Goal: Task Accomplishment & Management: Use online tool/utility

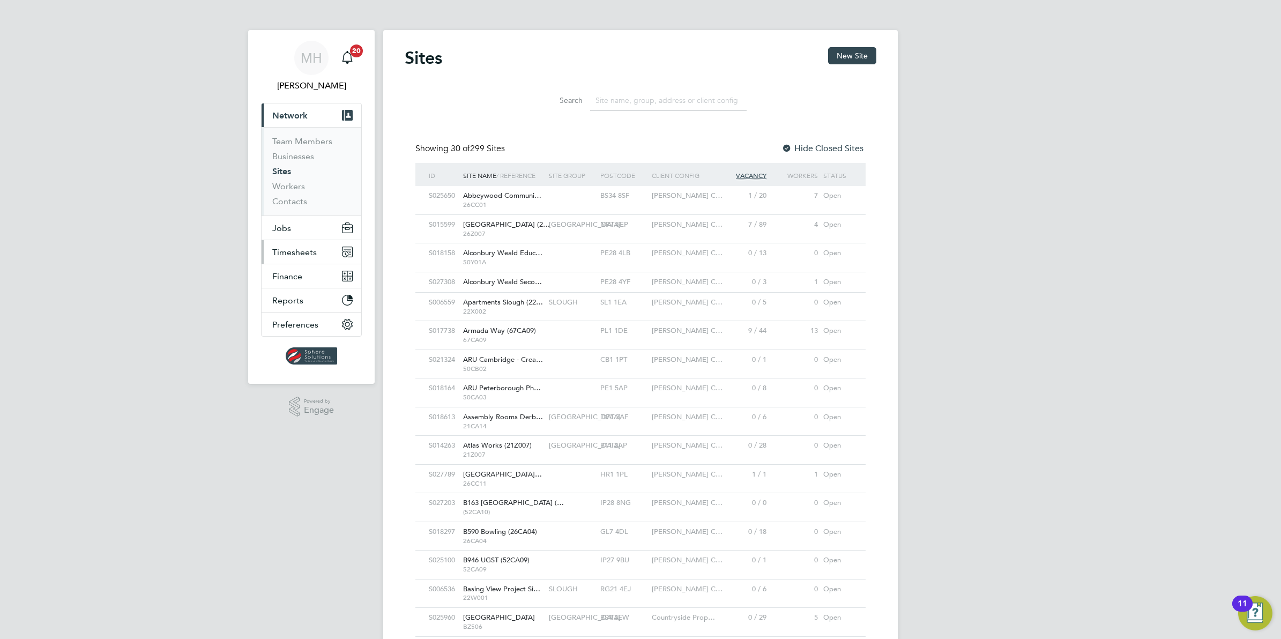
click at [293, 250] on span "Timesheets" at bounding box center [294, 252] width 44 height 10
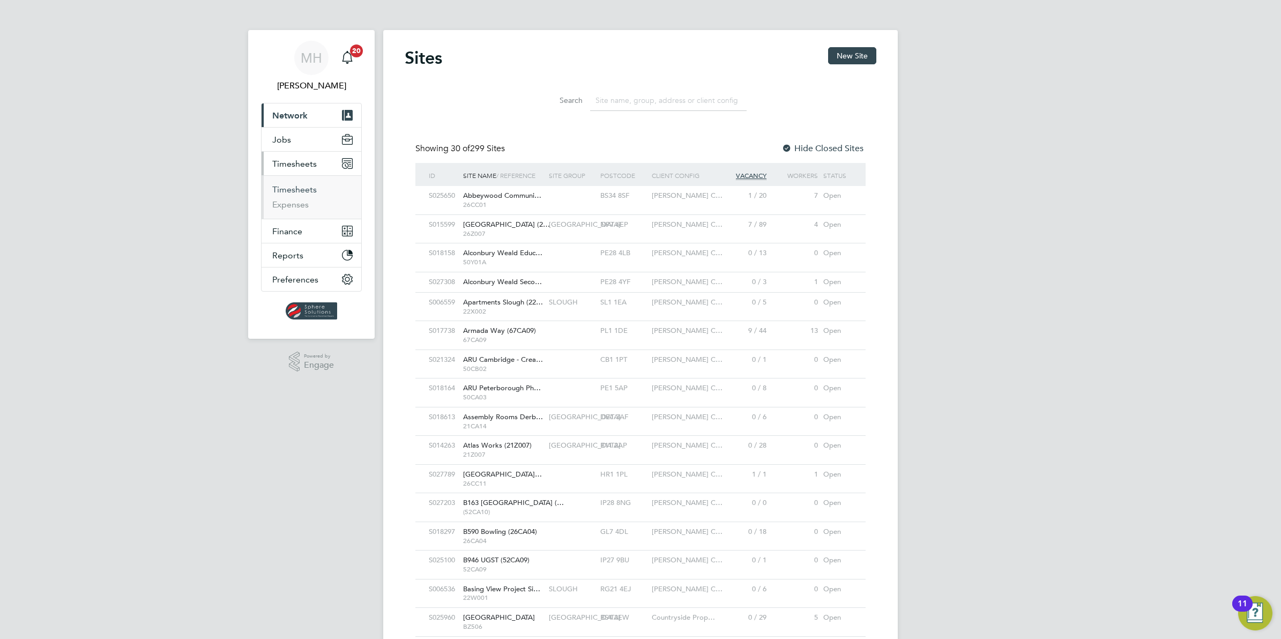
click at [301, 192] on link "Timesheets" at bounding box center [294, 189] width 44 height 10
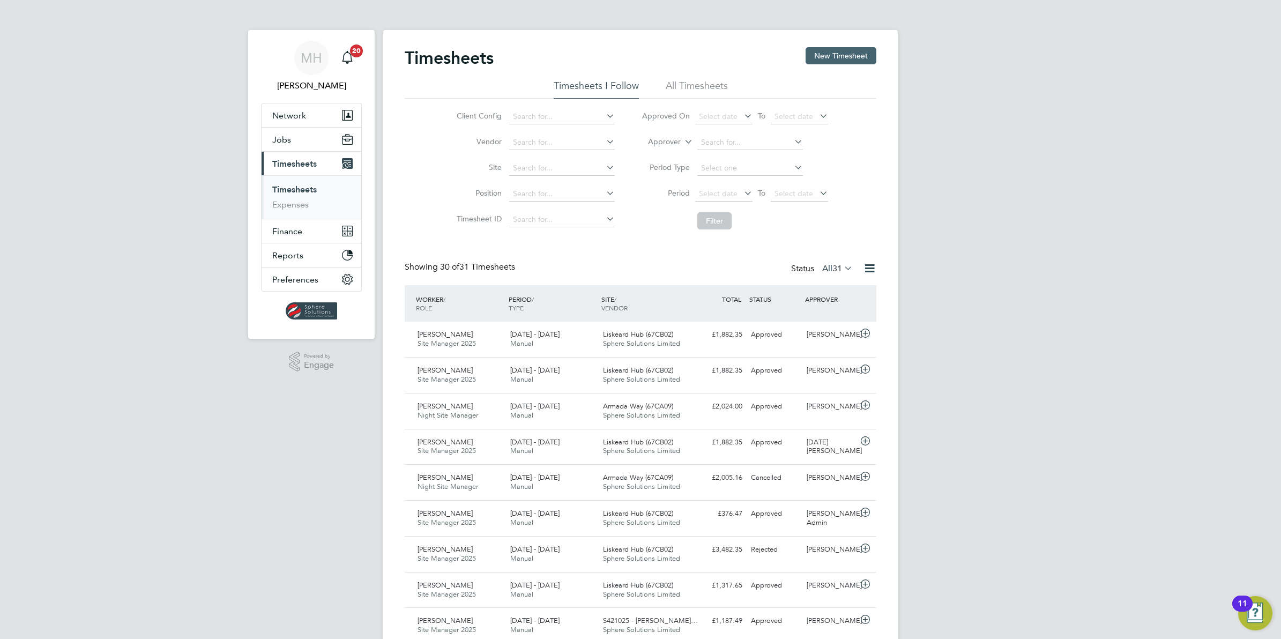
click at [859, 51] on button "New Timesheet" at bounding box center [840, 55] width 71 height 17
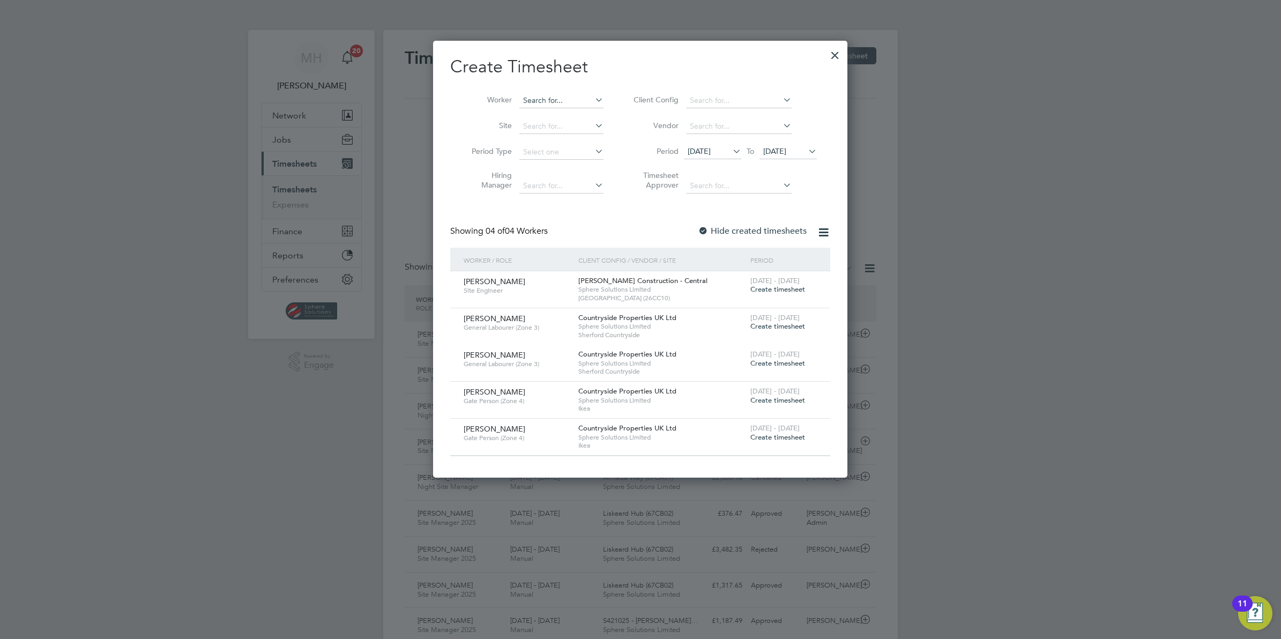
click at [564, 95] on input at bounding box center [561, 100] width 84 height 15
click at [553, 153] on li "[PERSON_NAME]" at bounding box center [585, 158] width 132 height 14
type input "[PERSON_NAME]"
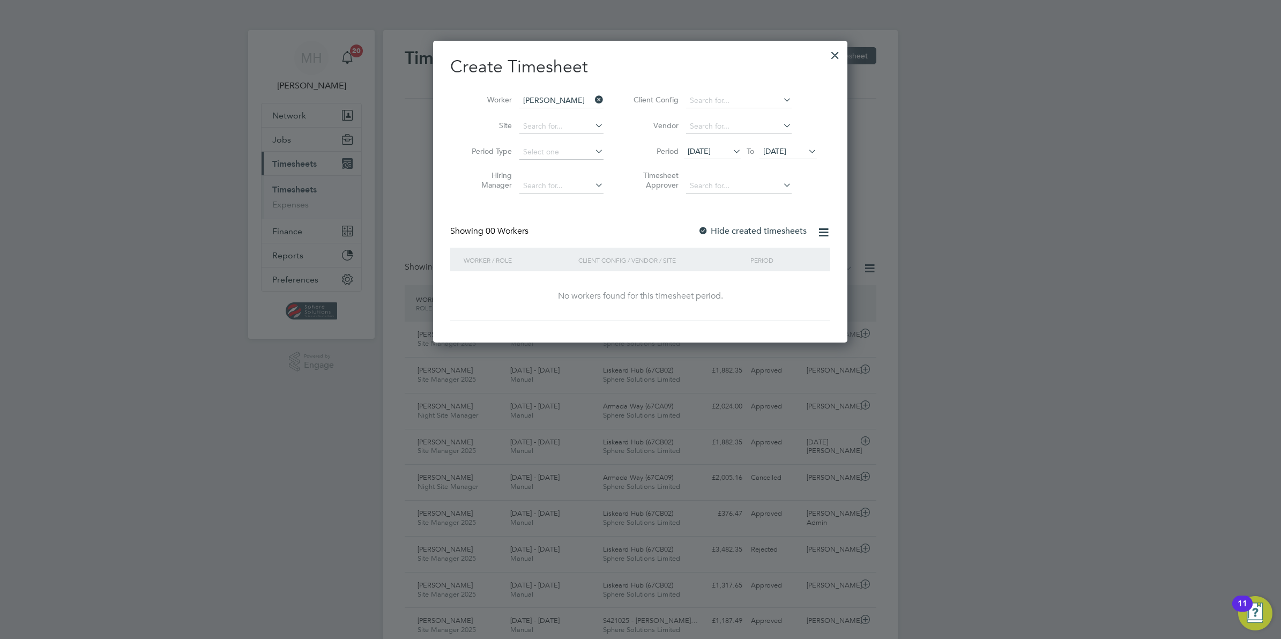
click at [806, 149] on icon at bounding box center [806, 151] width 0 height 15
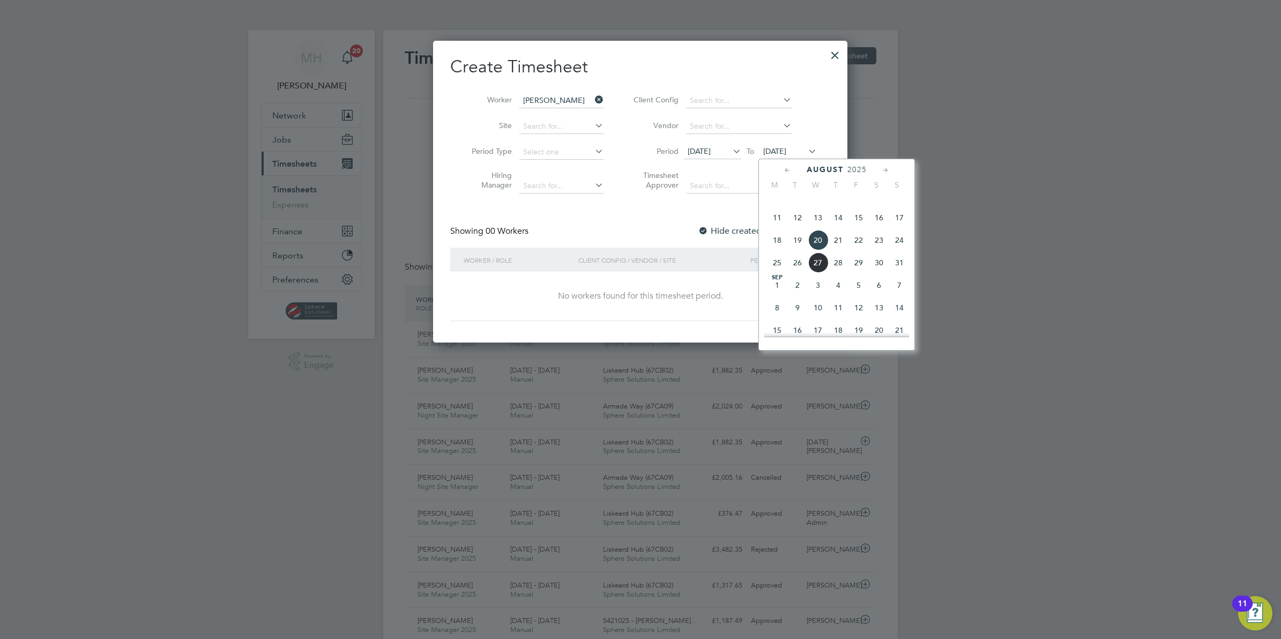
click at [903, 250] on span "24" at bounding box center [899, 240] width 20 height 20
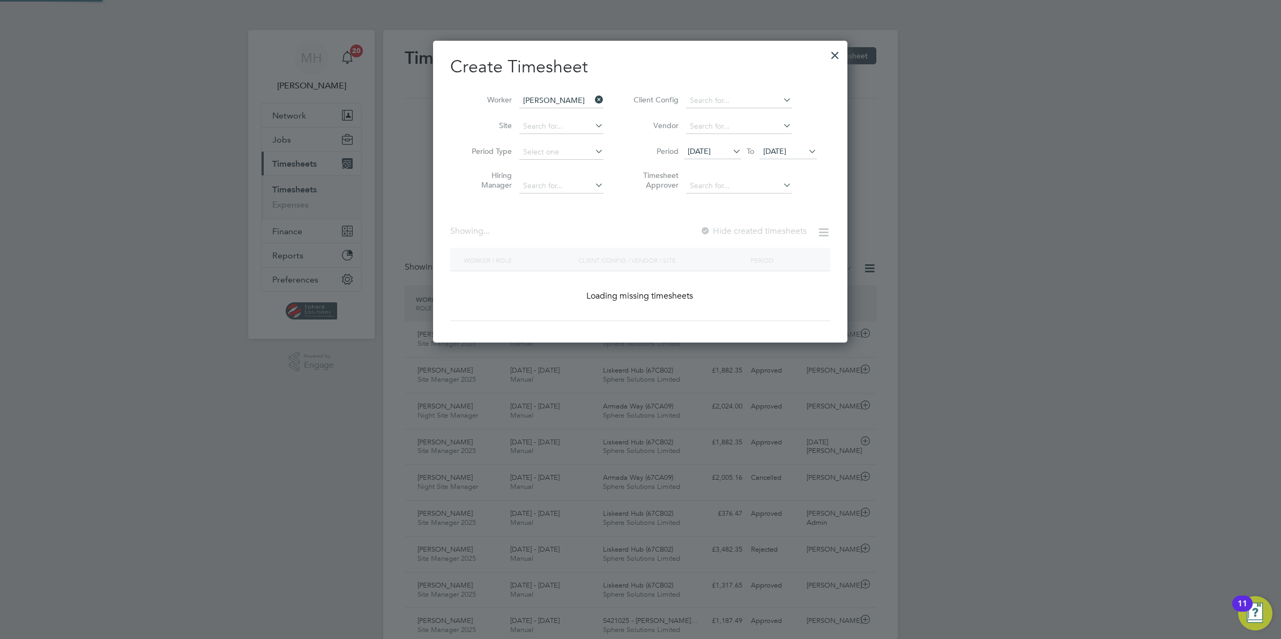
scroll to position [289, 414]
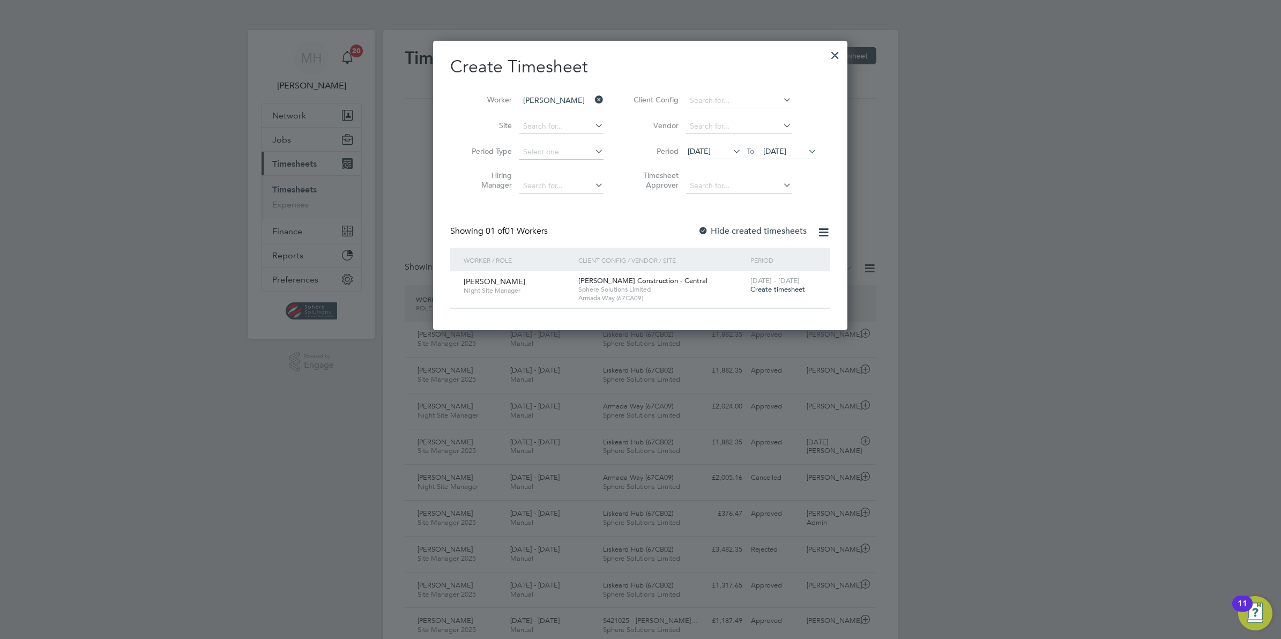
click at [764, 289] on span "Create timesheet" at bounding box center [777, 289] width 55 height 9
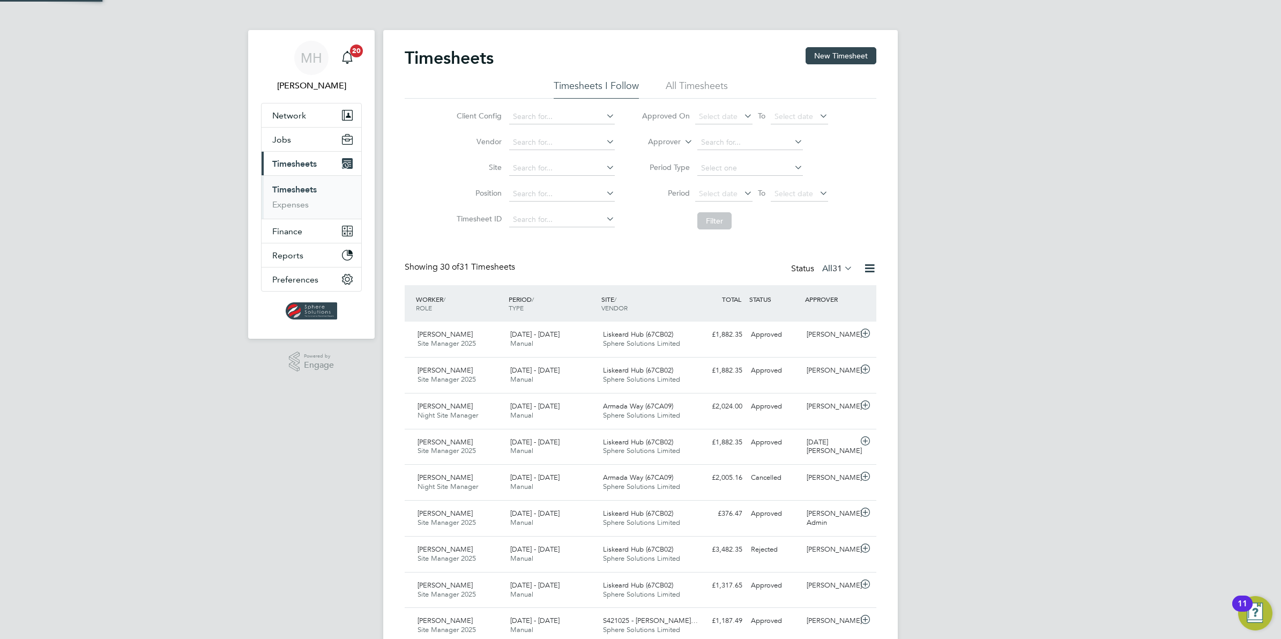
scroll to position [27, 93]
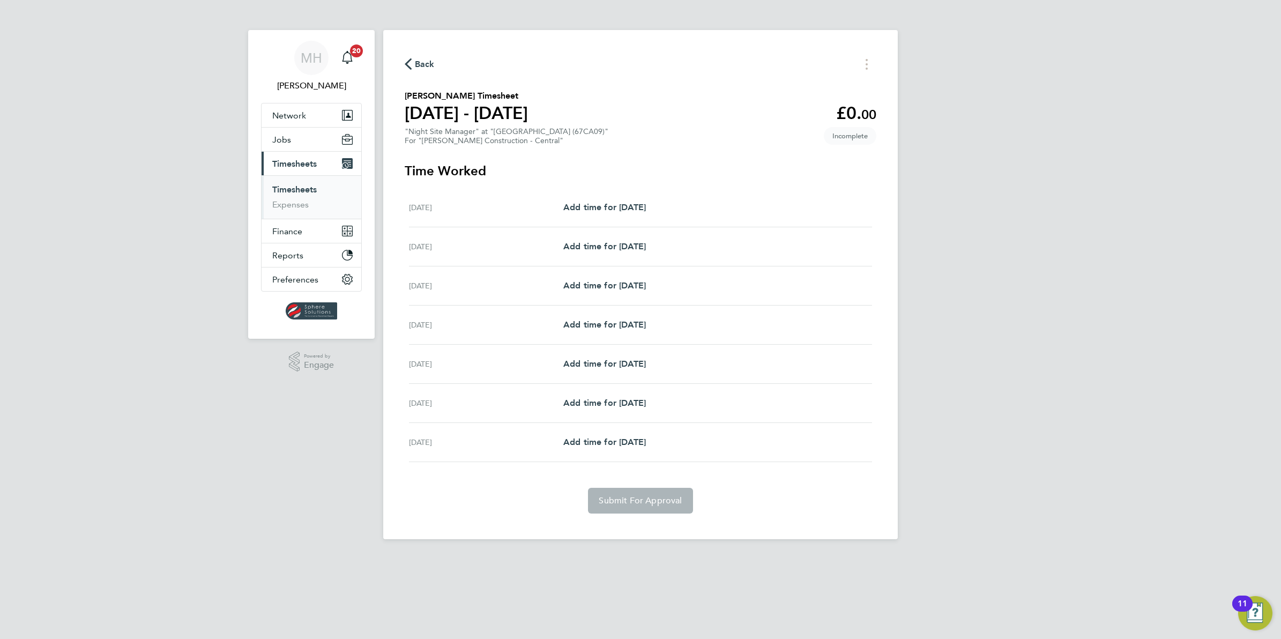
click at [412, 67] on span "Back" at bounding box center [420, 63] width 30 height 10
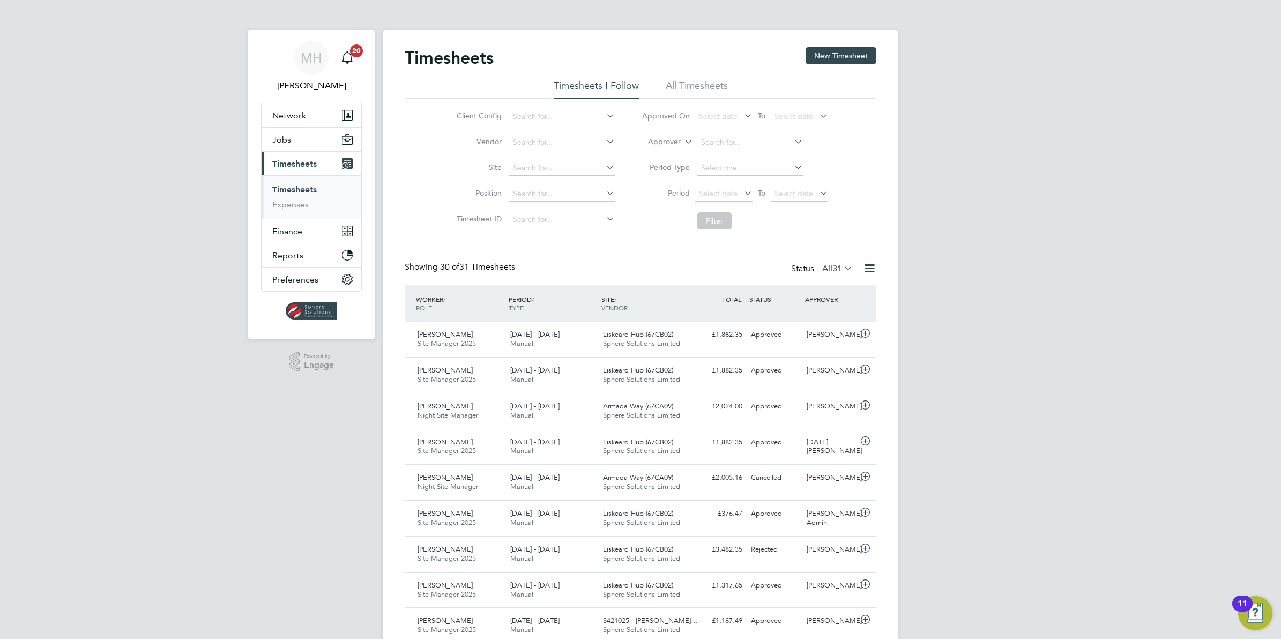
click at [817, 193] on icon at bounding box center [817, 192] width 0 height 15
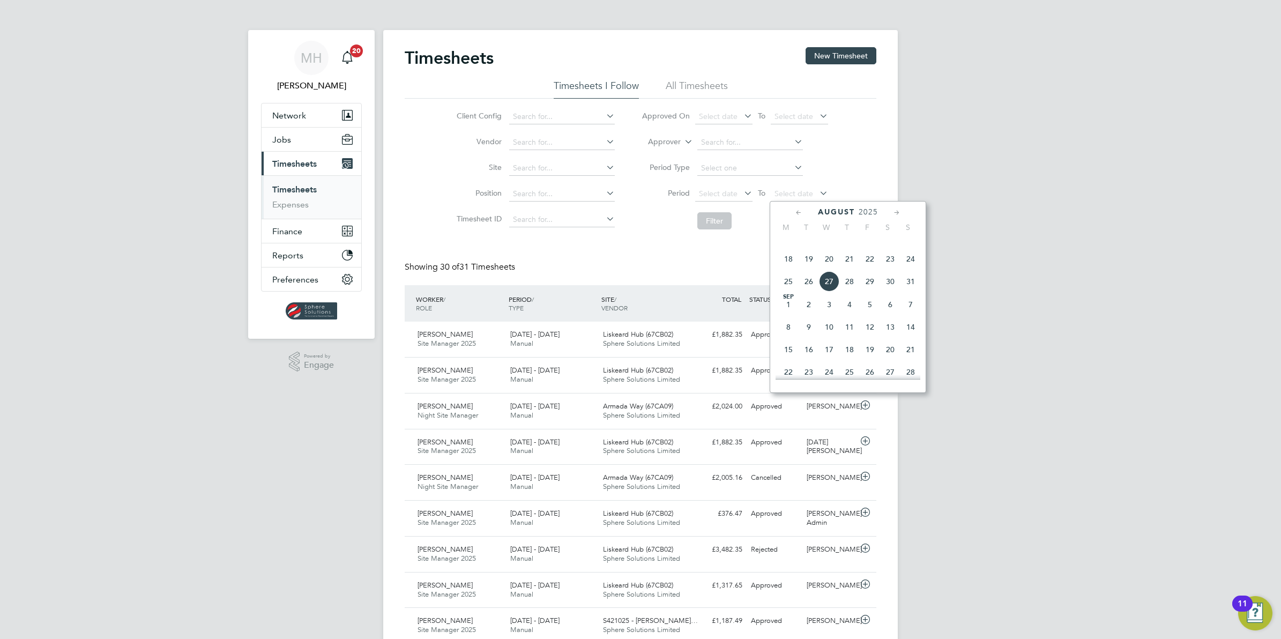
click at [912, 269] on span "24" at bounding box center [910, 259] width 20 height 20
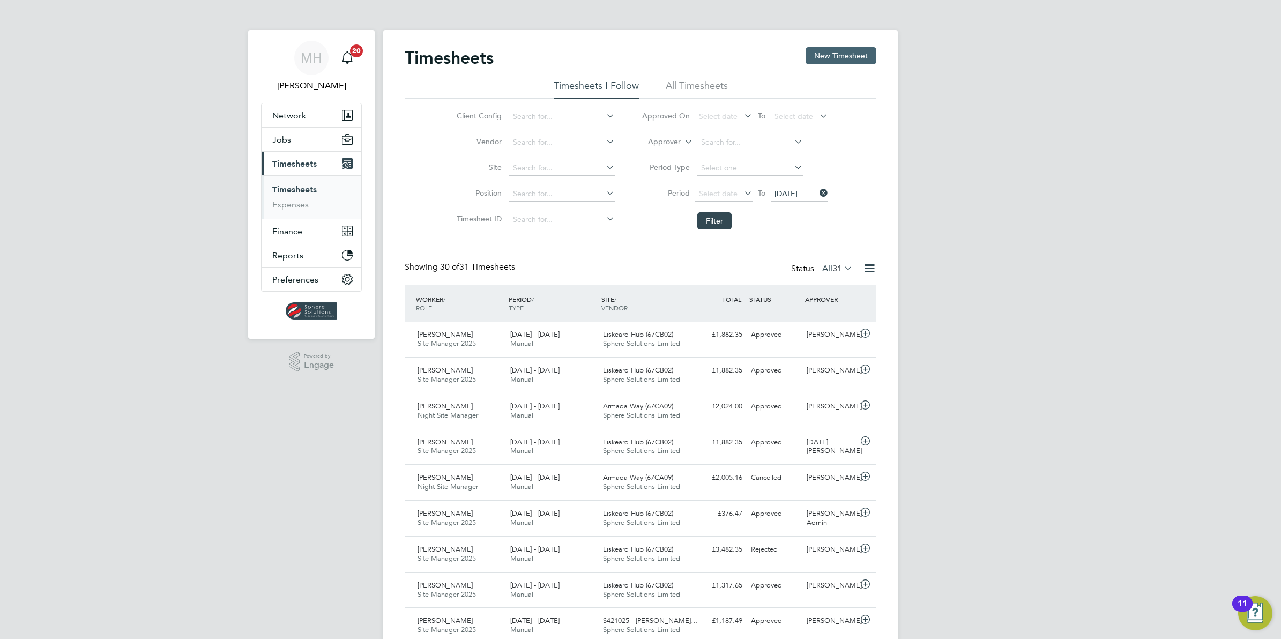
click at [855, 52] on button "New Timesheet" at bounding box center [840, 55] width 71 height 17
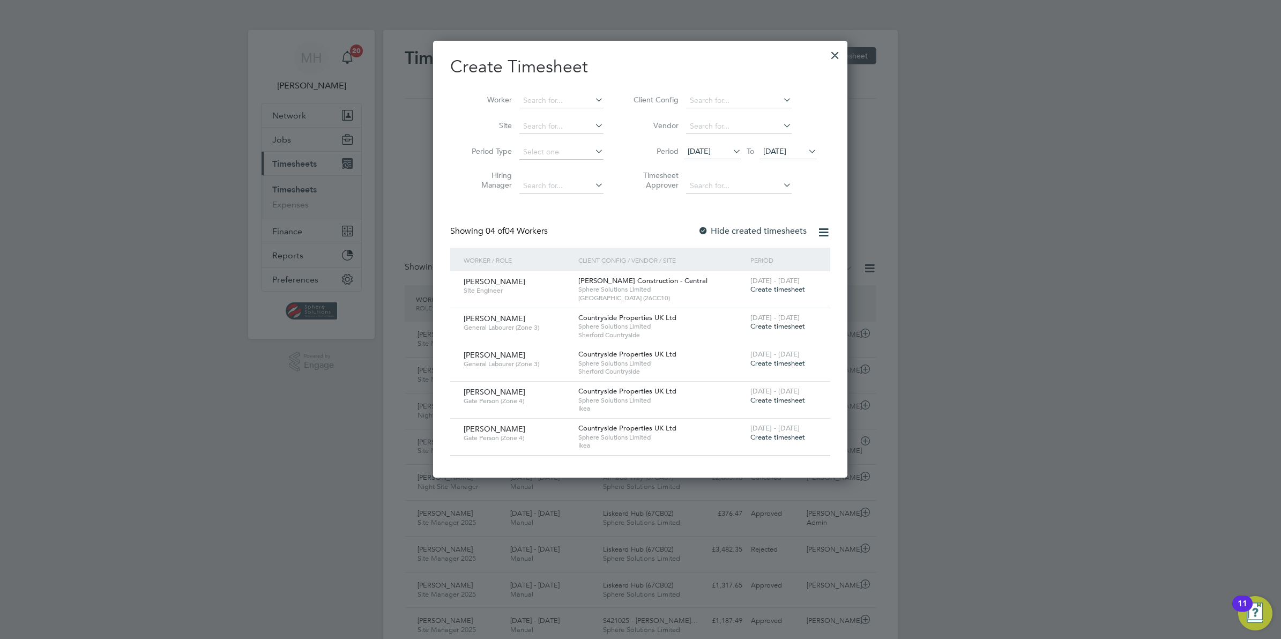
click at [806, 151] on icon at bounding box center [806, 151] width 0 height 15
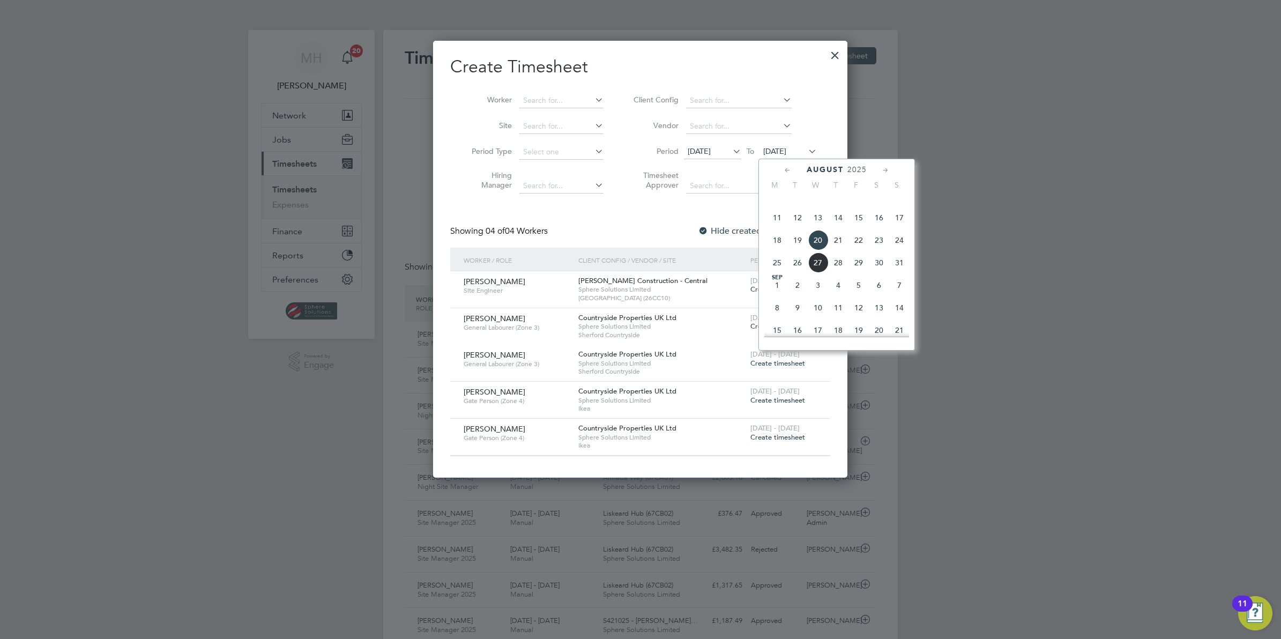
click at [898, 250] on span "24" at bounding box center [899, 240] width 20 height 20
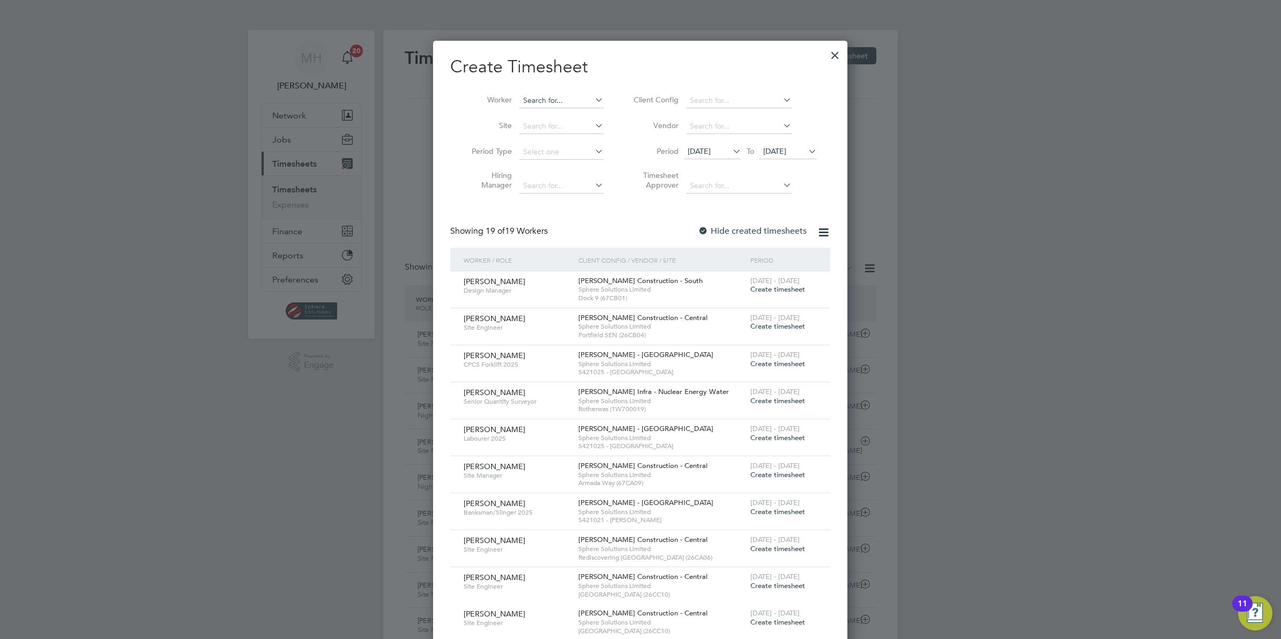
click at [563, 98] on input at bounding box center [561, 100] width 84 height 15
click at [561, 156] on li "[PERSON_NAME]" at bounding box center [585, 158] width 132 height 14
type input "[PERSON_NAME]"
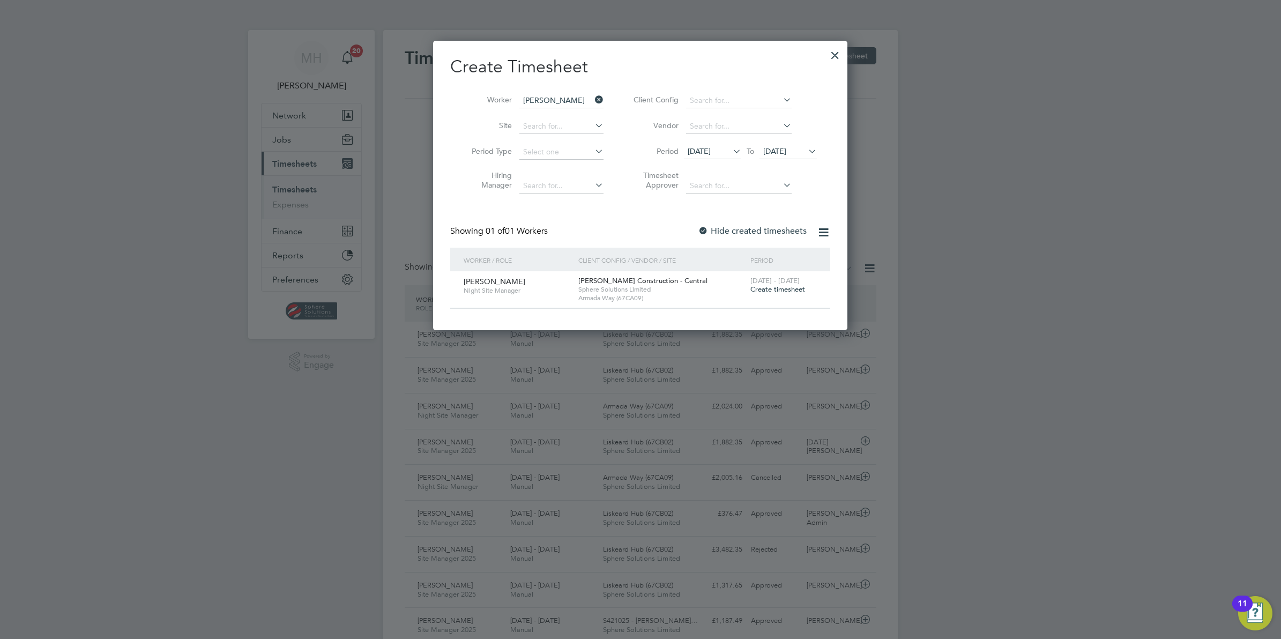
click at [806, 149] on icon at bounding box center [806, 151] width 0 height 15
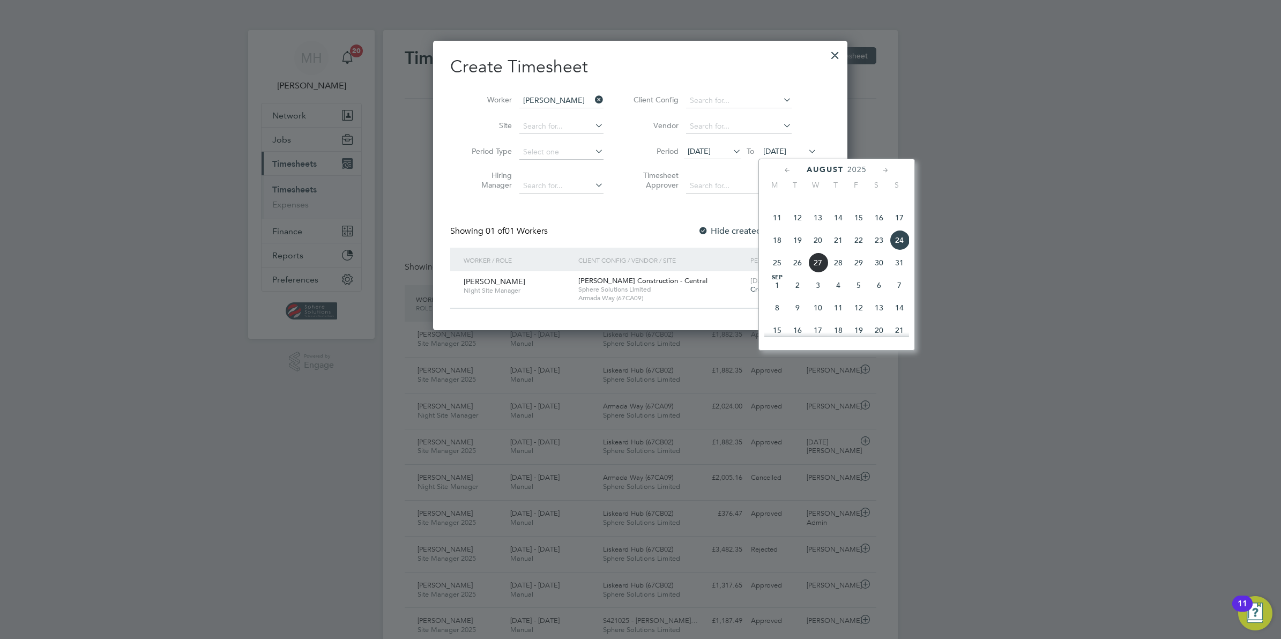
click at [899, 228] on span "17" at bounding box center [899, 217] width 20 height 20
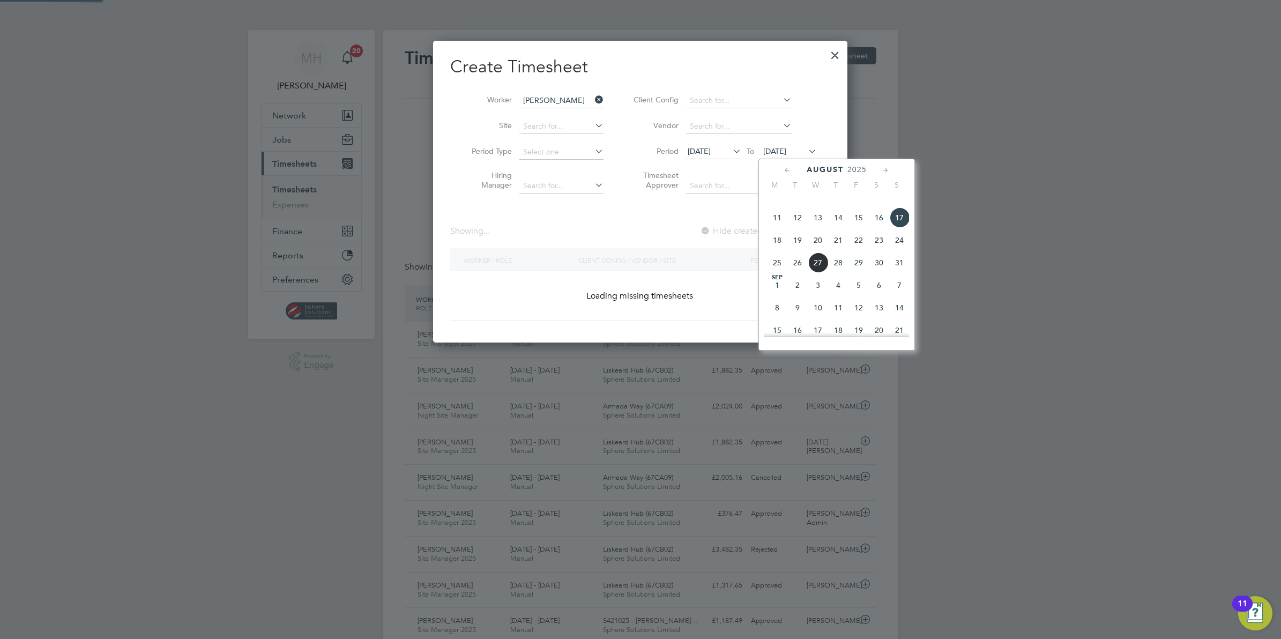
scroll to position [301, 414]
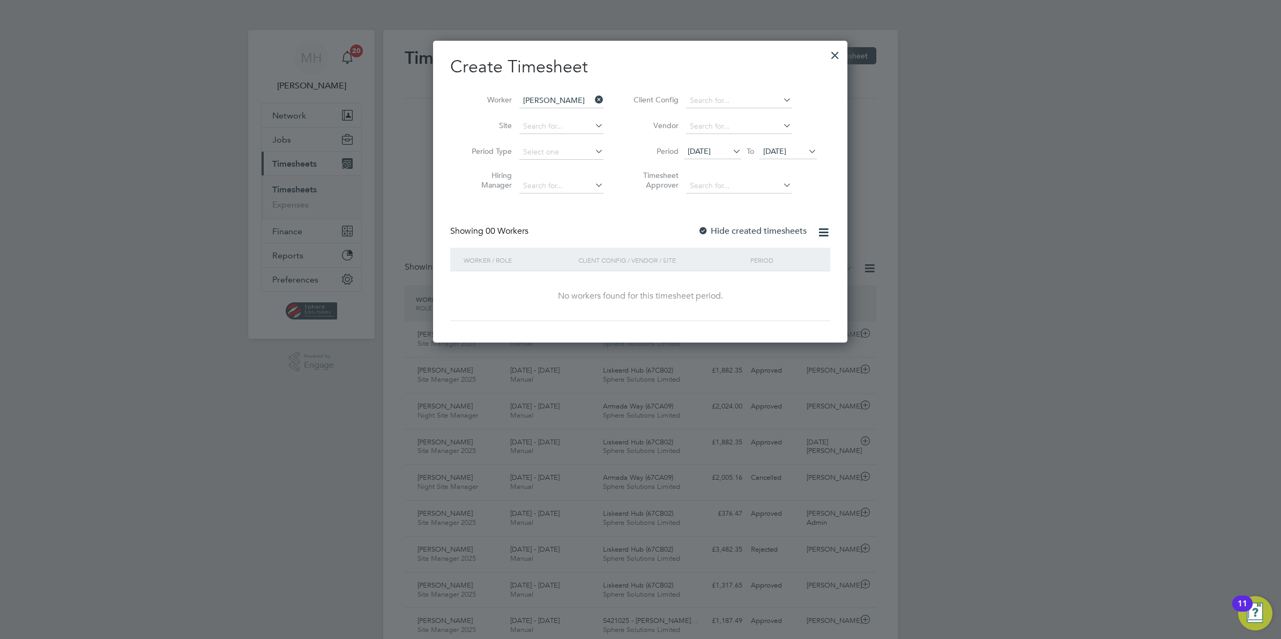
click at [806, 151] on icon at bounding box center [806, 151] width 0 height 15
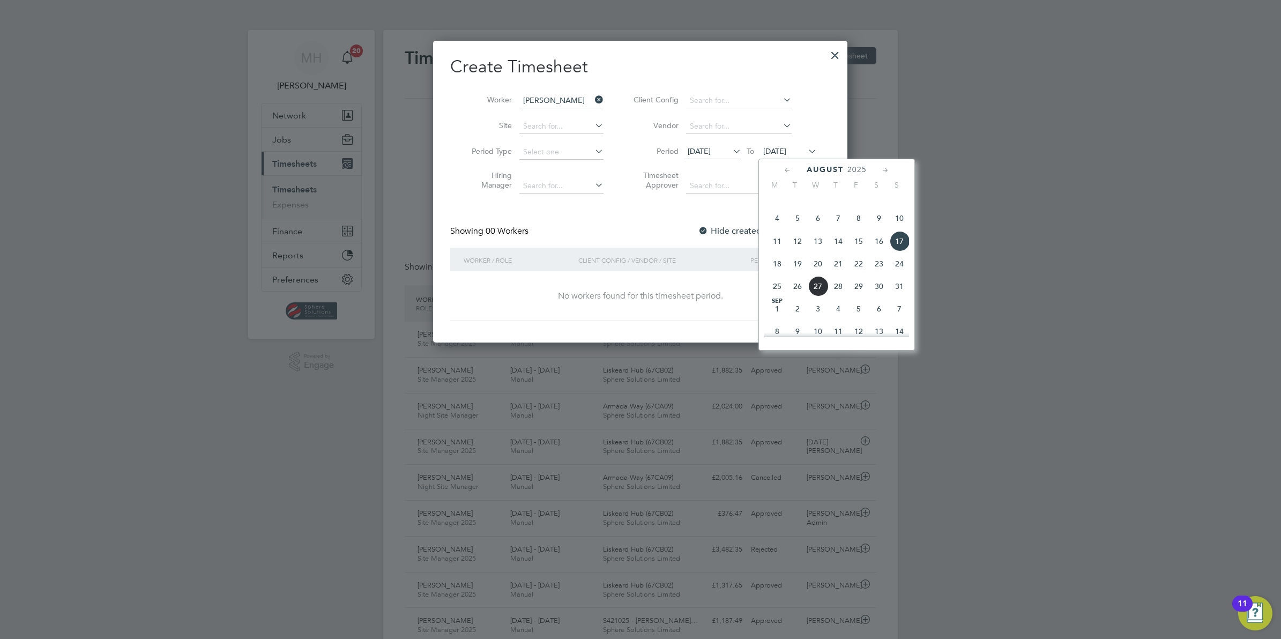
click at [864, 274] on span "22" at bounding box center [858, 263] width 20 height 20
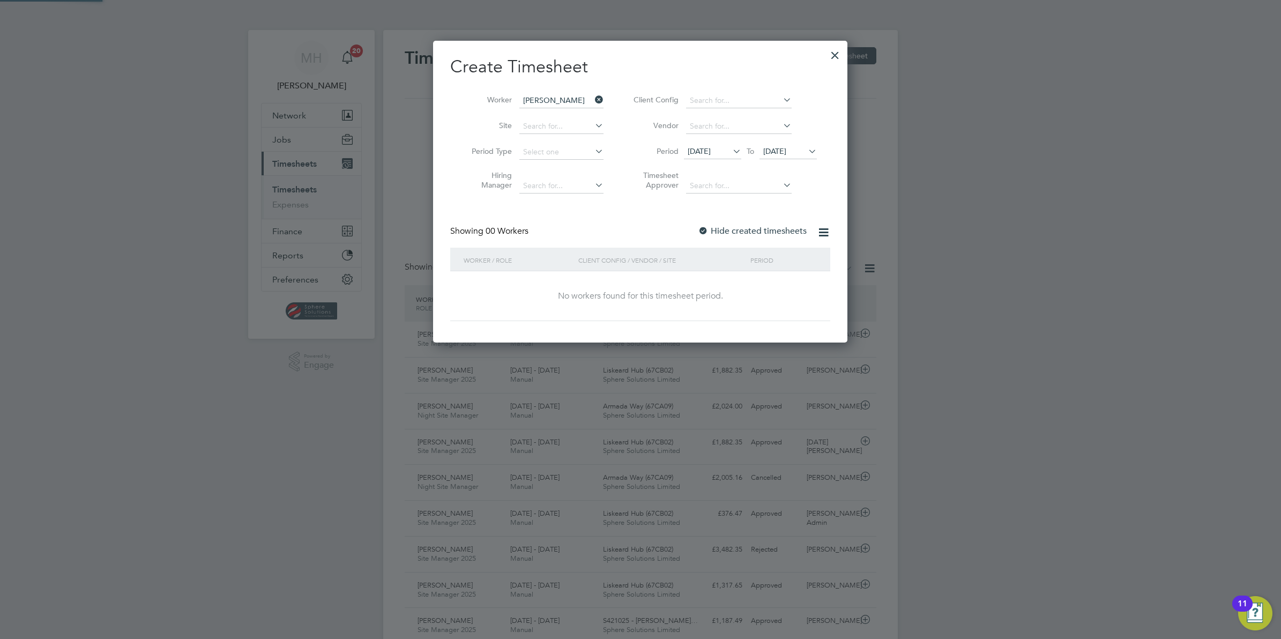
scroll to position [301, 414]
click at [806, 153] on icon at bounding box center [806, 151] width 0 height 15
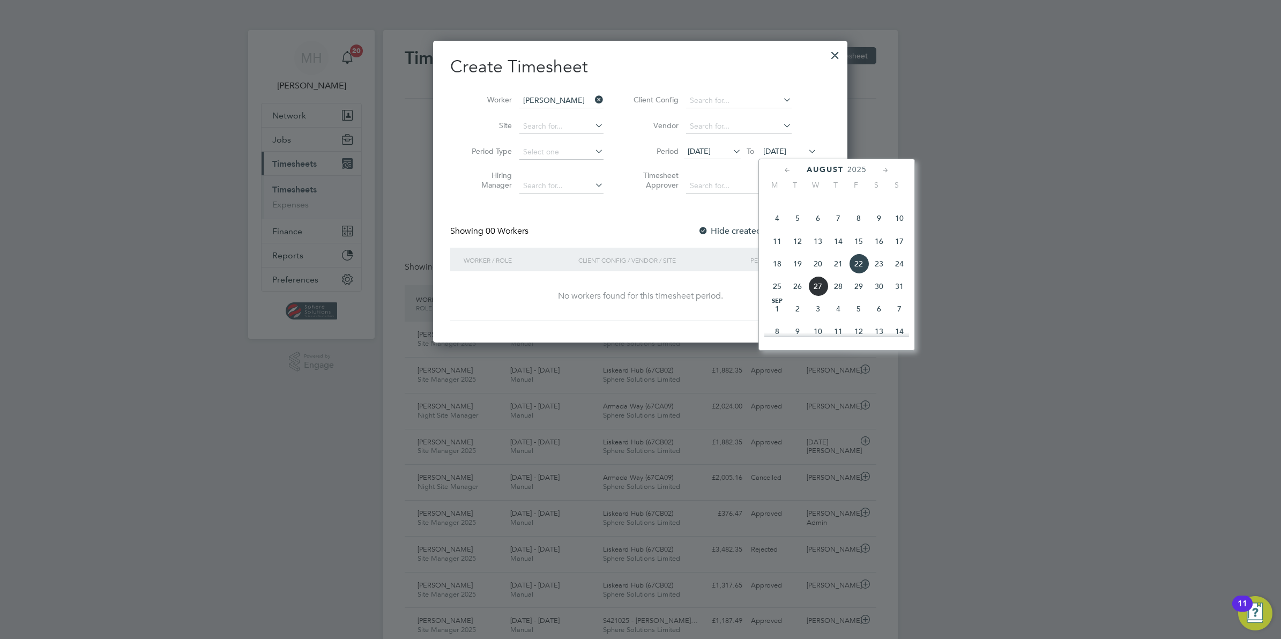
scroll to position [399, 0]
click at [880, 250] on span "23" at bounding box center [879, 240] width 20 height 20
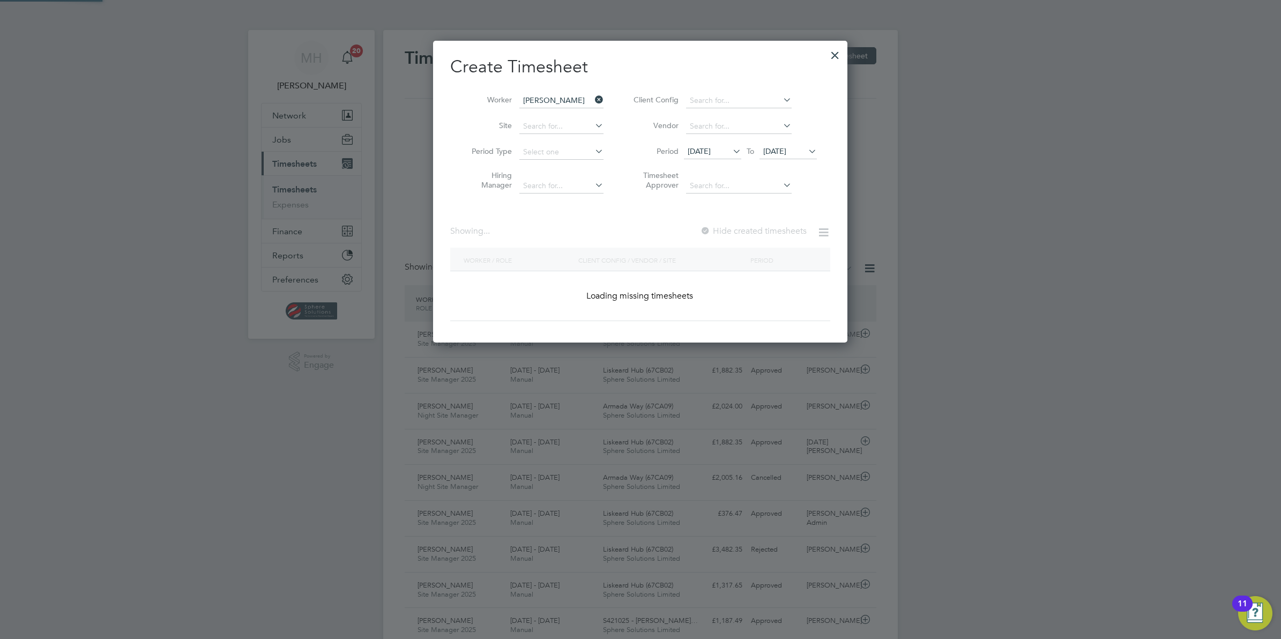
scroll to position [289, 414]
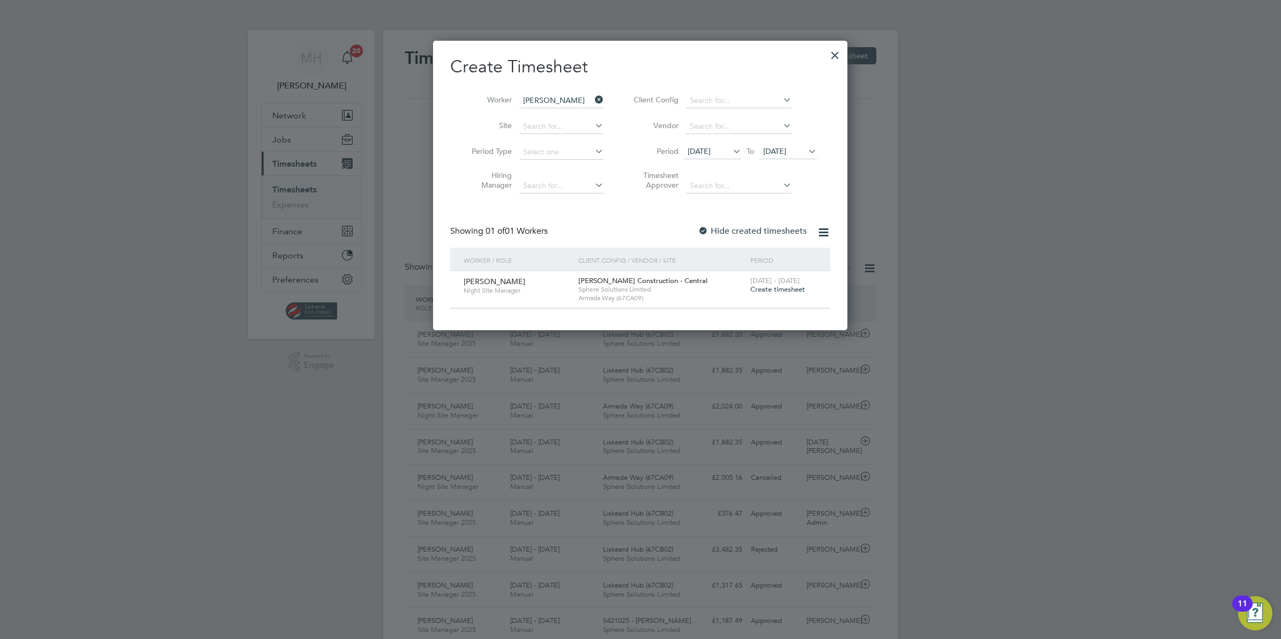
click at [730, 146] on icon at bounding box center [730, 151] width 0 height 15
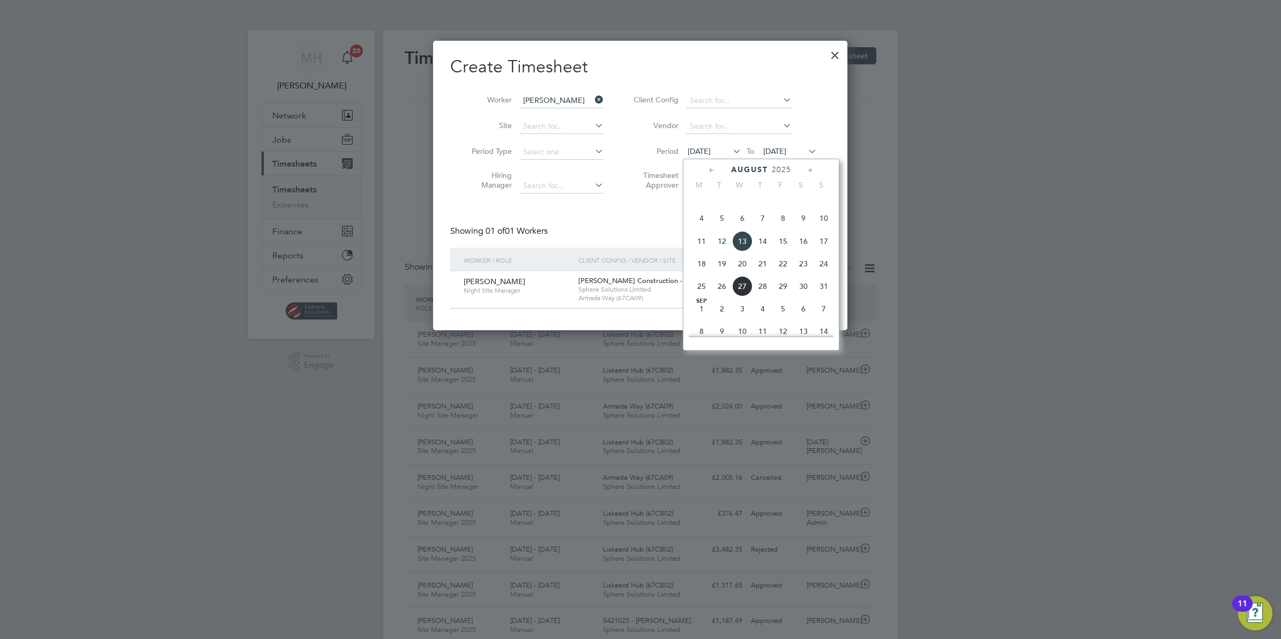
click at [698, 272] on span "18" at bounding box center [701, 263] width 20 height 20
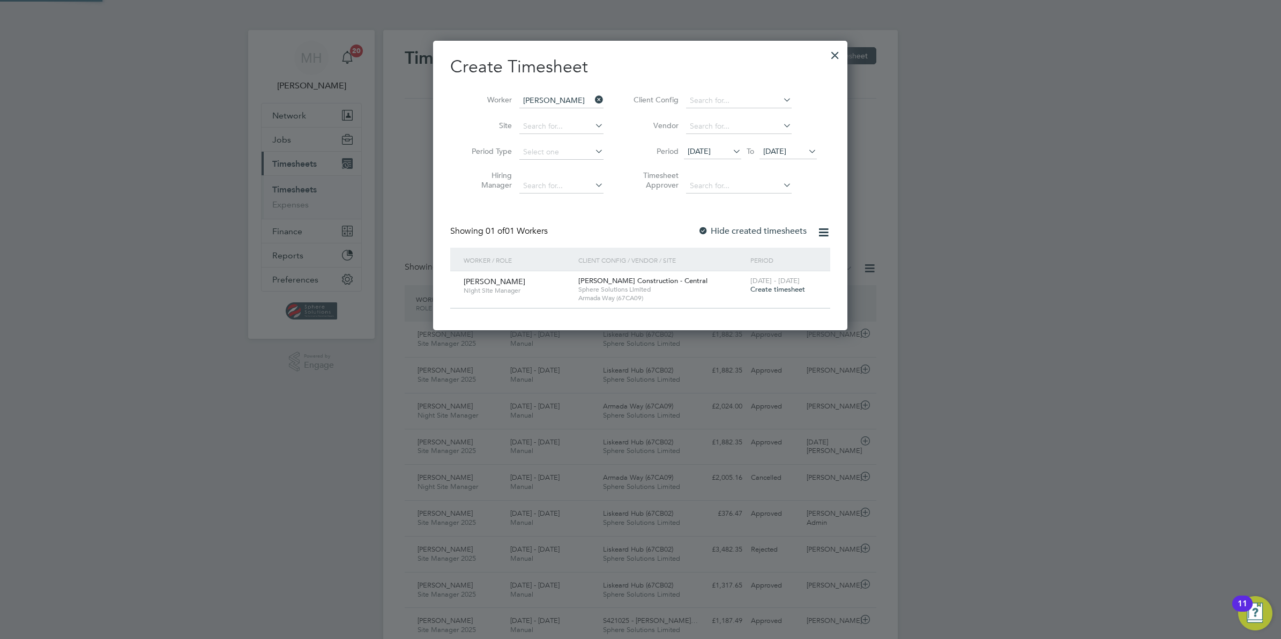
scroll to position [289, 414]
click at [806, 150] on icon at bounding box center [806, 151] width 0 height 15
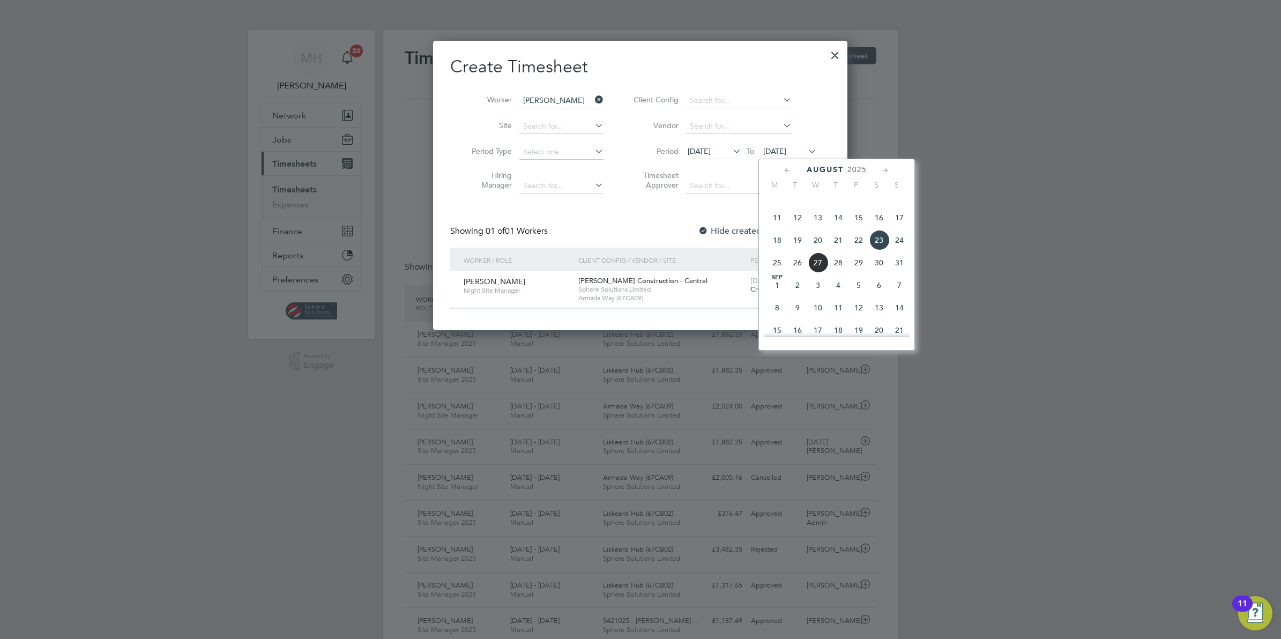
click at [895, 250] on span "24" at bounding box center [899, 240] width 20 height 20
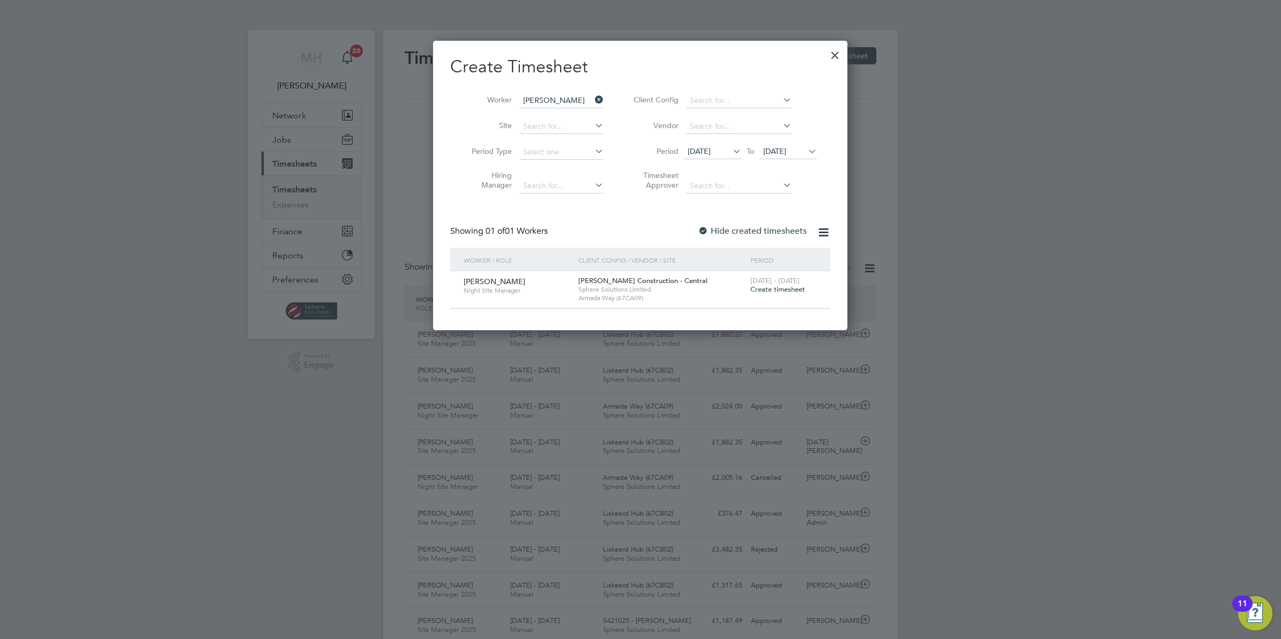
click at [840, 56] on div at bounding box center [834, 52] width 19 height 19
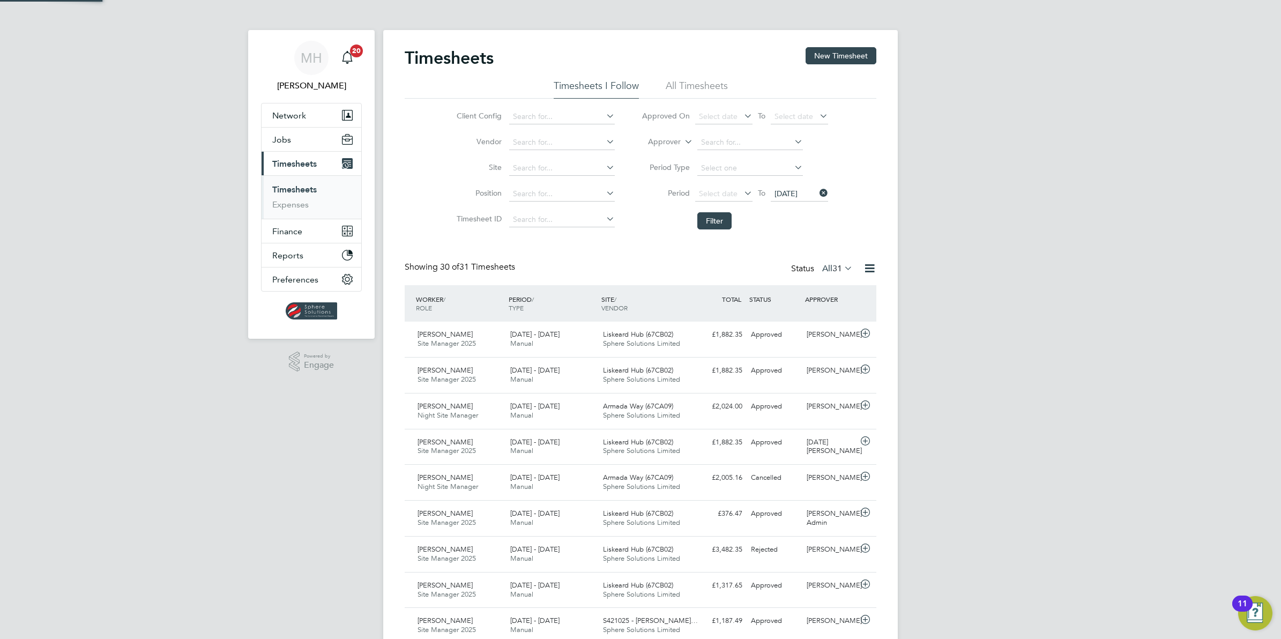
scroll to position [5, 5]
click at [817, 191] on icon at bounding box center [817, 192] width 0 height 15
click at [800, 193] on span "Select date" at bounding box center [793, 194] width 39 height 10
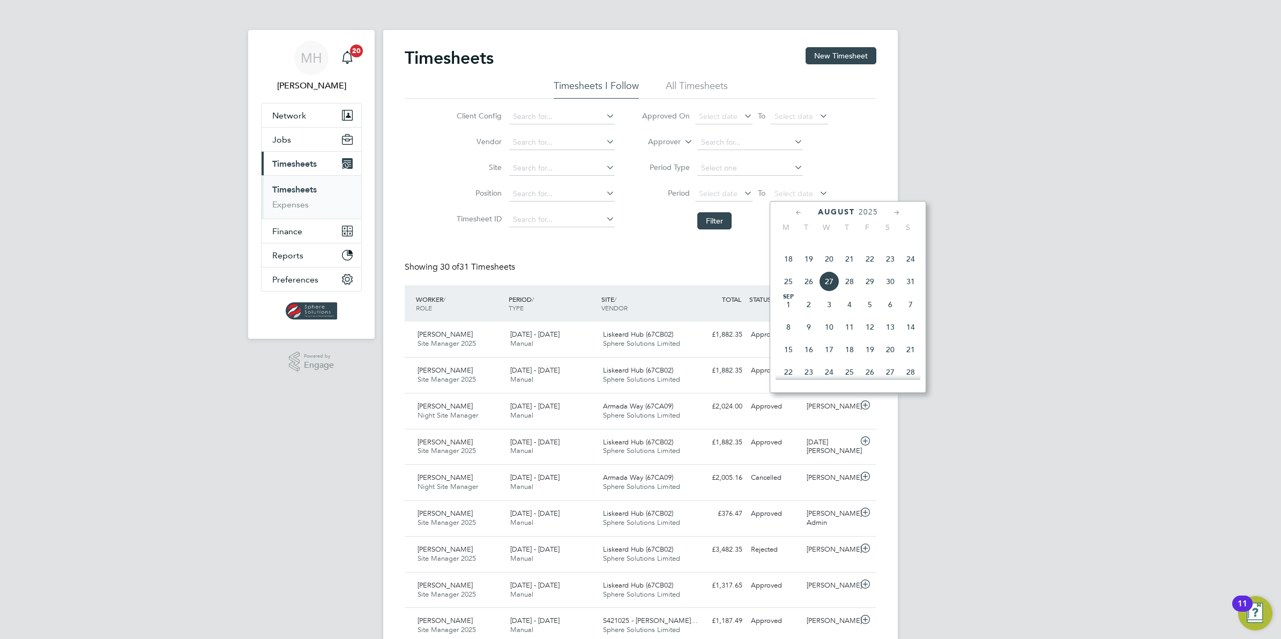
click at [910, 268] on span "24" at bounding box center [910, 259] width 20 height 20
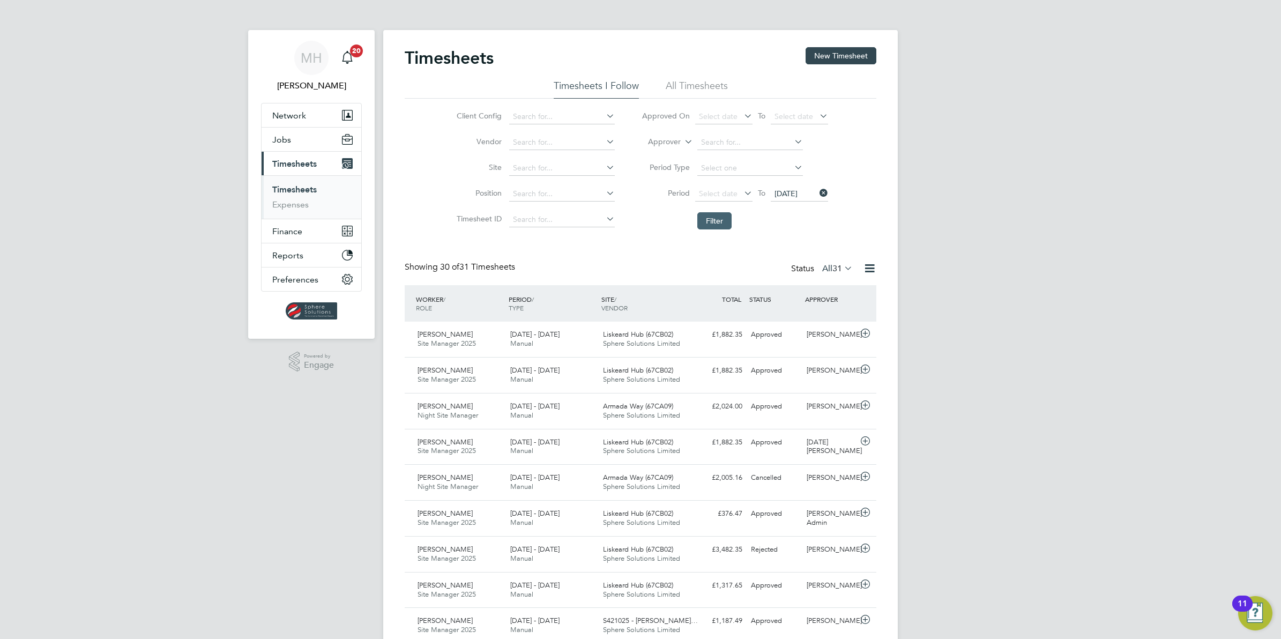
click at [721, 218] on button "Filter" at bounding box center [714, 220] width 34 height 17
click at [700, 86] on li "All Timesheets" at bounding box center [697, 88] width 62 height 19
click at [817, 191] on icon at bounding box center [817, 192] width 0 height 15
click at [817, 190] on icon at bounding box center [817, 192] width 0 height 15
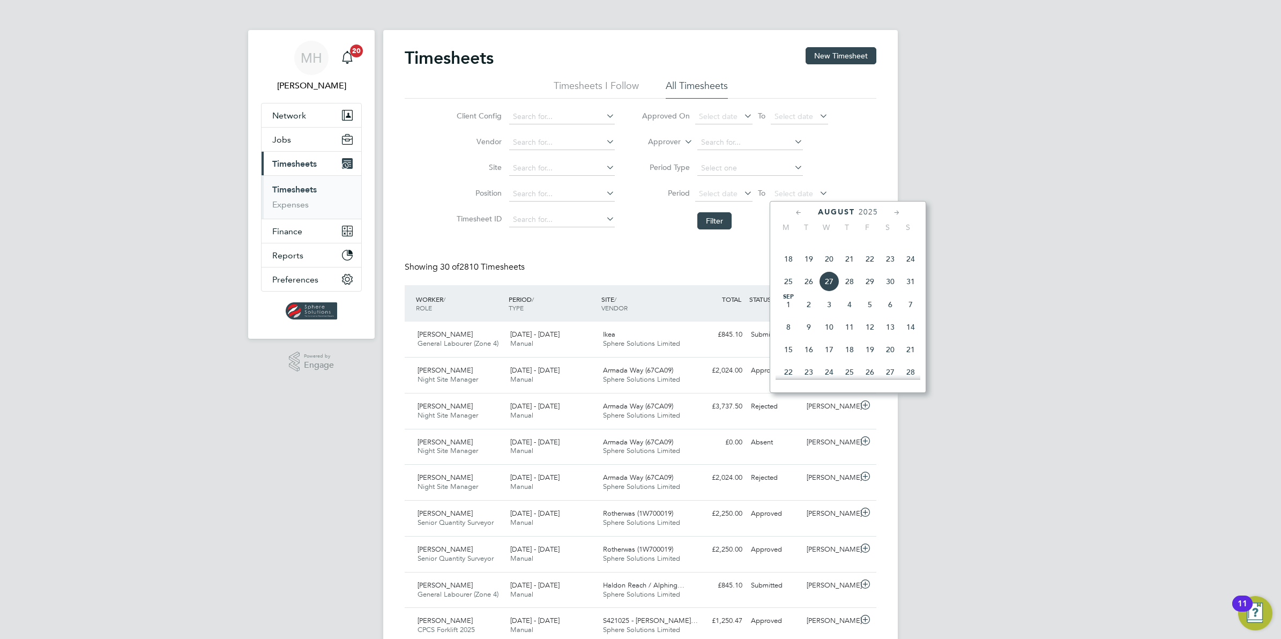
click at [909, 269] on span "24" at bounding box center [910, 259] width 20 height 20
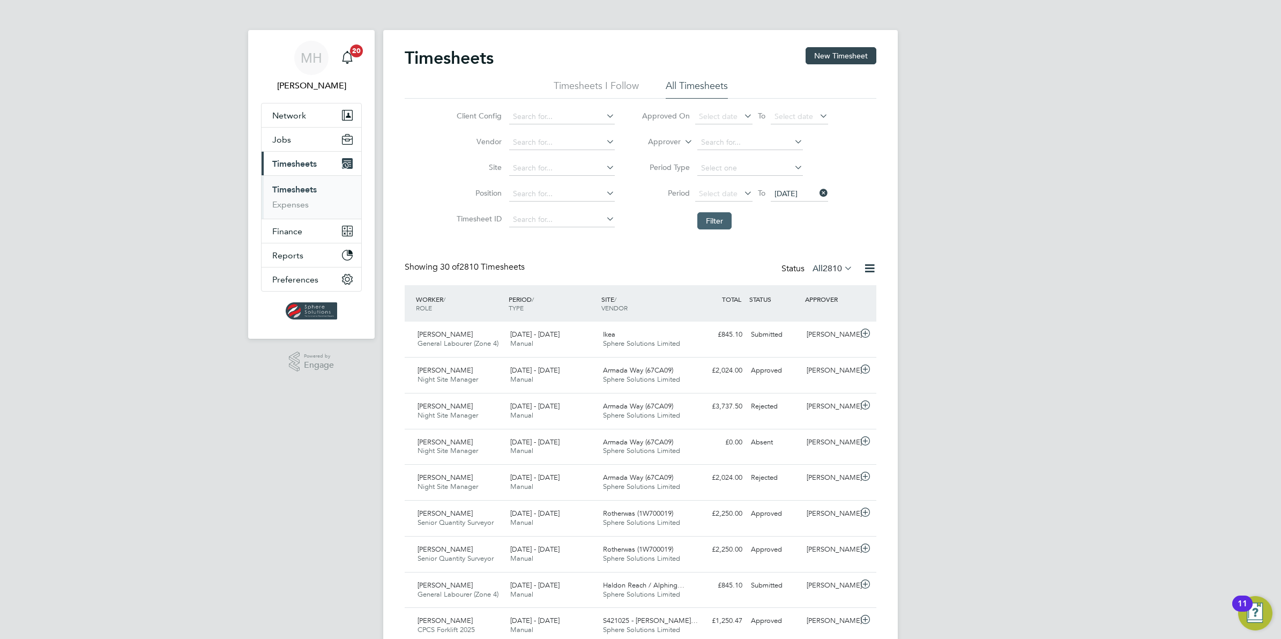
click at [717, 221] on button "Filter" at bounding box center [714, 220] width 34 height 17
click at [800, 373] on div "Approved" at bounding box center [775, 371] width 56 height 18
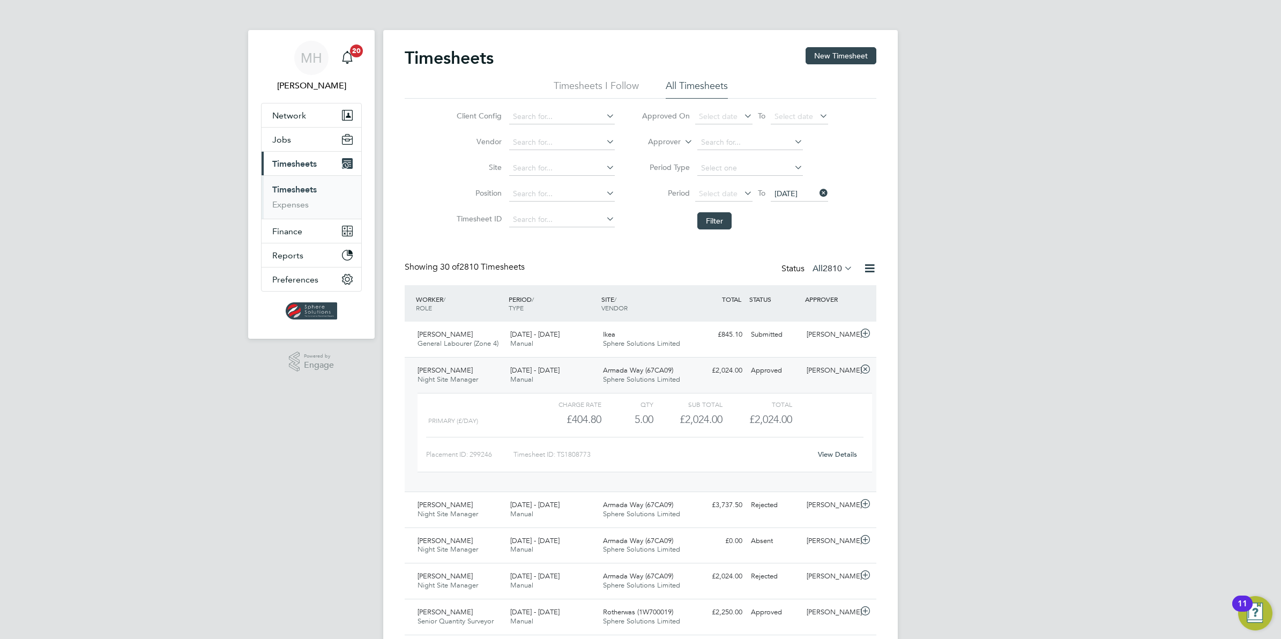
click at [845, 454] on link "View Details" at bounding box center [837, 454] width 39 height 9
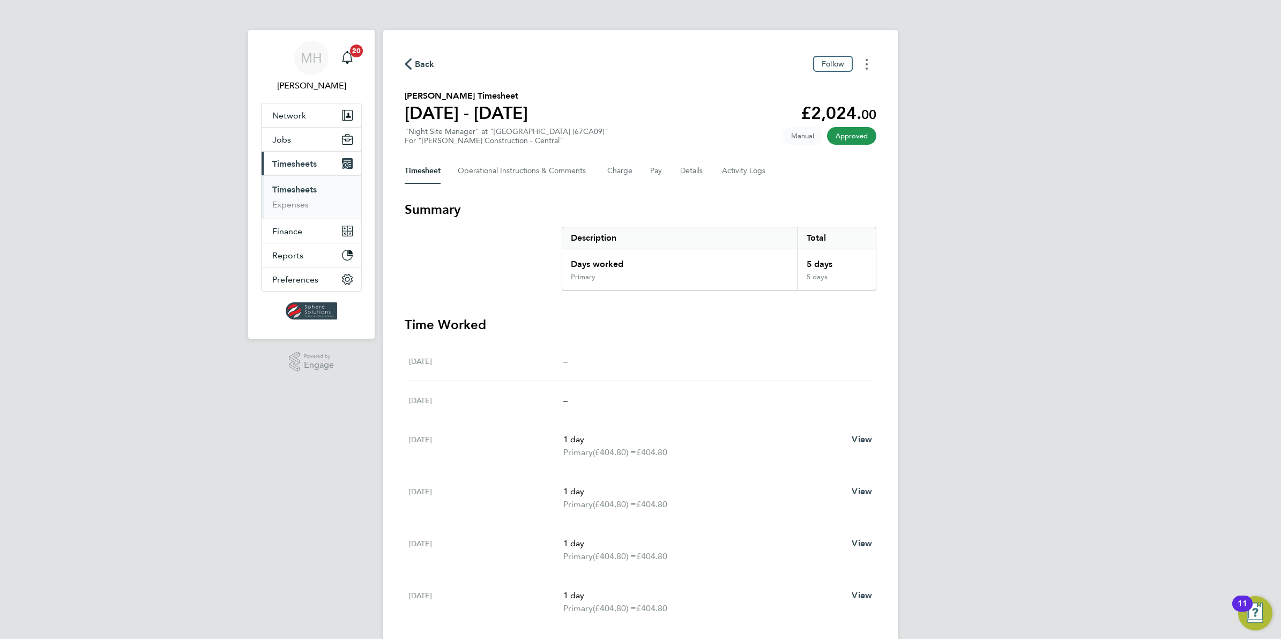
click at [866, 69] on circle "Timesheets Menu" at bounding box center [866, 69] width 2 height 2
click at [818, 91] on link "Download timesheet" at bounding box center [812, 87] width 129 height 21
